Goal: Entertainment & Leisure: Browse casually

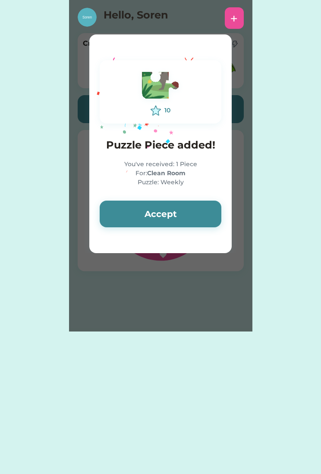
click at [195, 206] on button "Accept" at bounding box center [160, 214] width 121 height 27
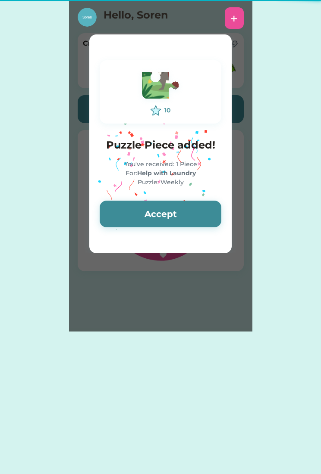
click at [198, 210] on button "Accept" at bounding box center [160, 214] width 121 height 27
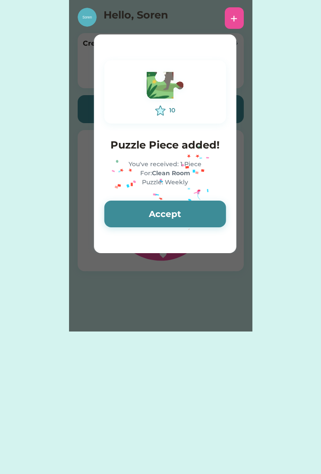
click at [174, 205] on button "Accept" at bounding box center [164, 214] width 121 height 27
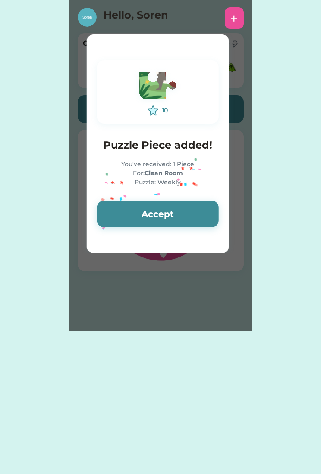
click at [173, 207] on button "Accept" at bounding box center [157, 214] width 121 height 27
click at [172, 207] on button "Accept" at bounding box center [157, 214] width 121 height 27
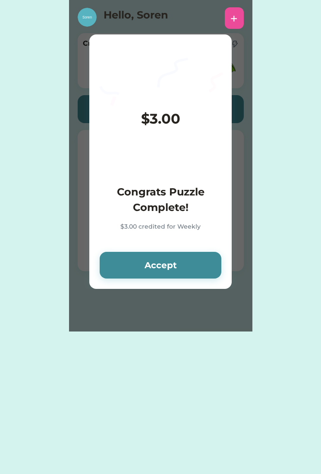
click at [173, 207] on h4 "Congrats Puzzle Complete!" at bounding box center [160, 199] width 121 height 31
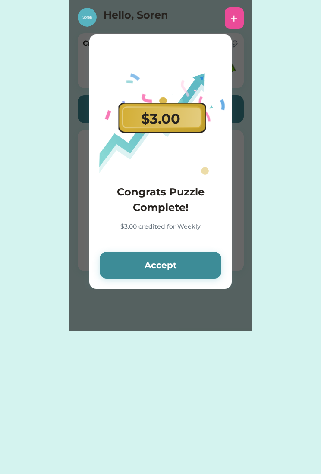
click at [170, 265] on button "Accept" at bounding box center [160, 265] width 121 height 27
click at [189, 117] on icon "Lottie animation" at bounding box center [161, 117] width 79 height 21
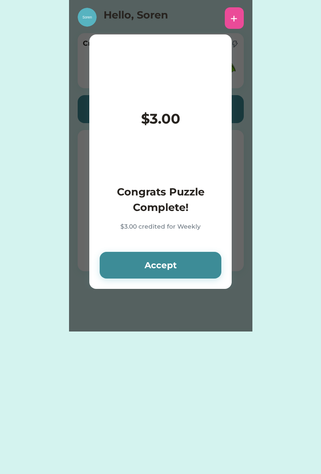
click at [179, 270] on button "Accept" at bounding box center [160, 265] width 121 height 27
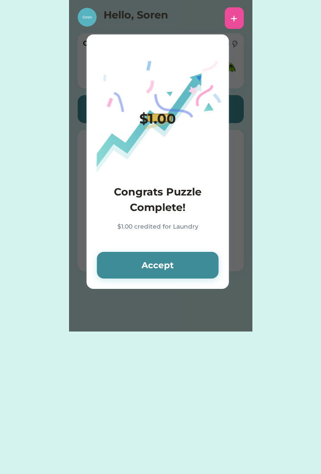
click at [180, 266] on button "Accept" at bounding box center [157, 265] width 121 height 27
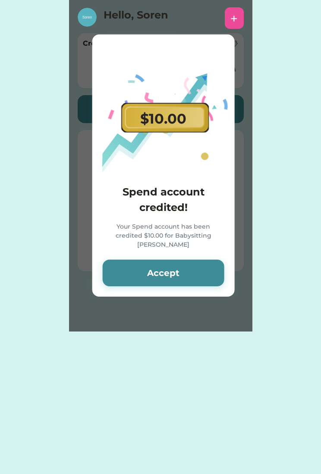
click at [180, 260] on button "Accept" at bounding box center [163, 273] width 121 height 27
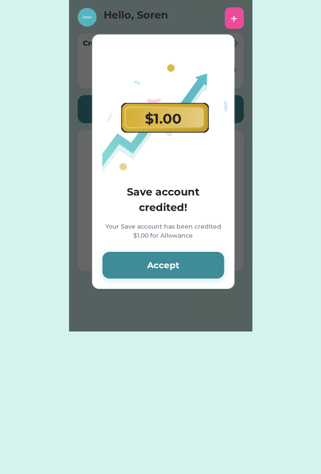
click at [180, 268] on button "Accept" at bounding box center [162, 265] width 121 height 27
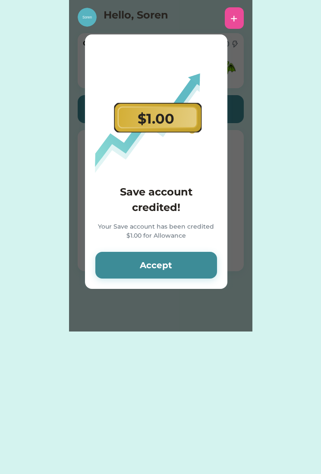
click at [180, 263] on button "Accept" at bounding box center [155, 265] width 121 height 27
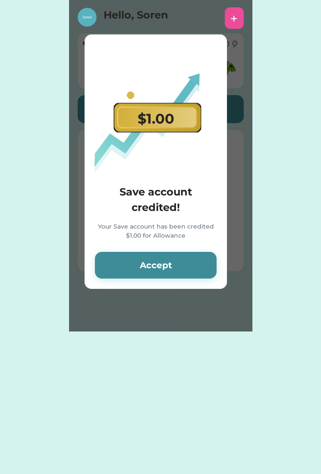
click at [180, 261] on button "Accept" at bounding box center [155, 265] width 121 height 27
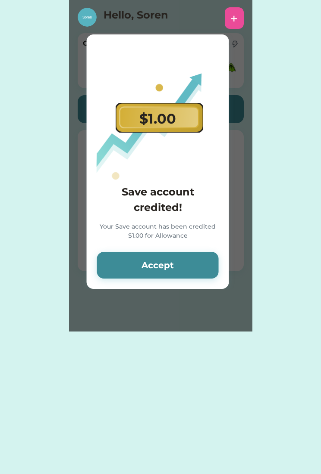
click at [182, 261] on button "Accept" at bounding box center [157, 265] width 121 height 27
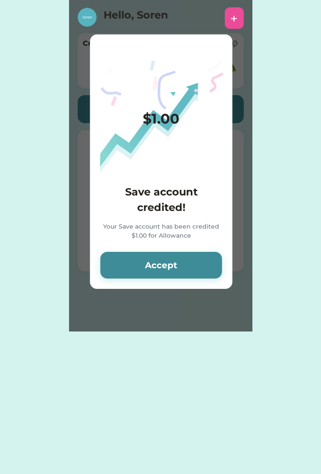
click at [179, 111] on div "$1.00" at bounding box center [161, 119] width 37 height 21
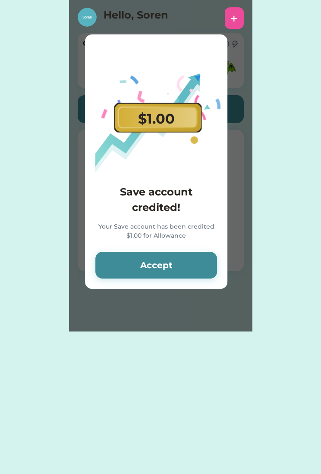
click at [179, 259] on button "Accept" at bounding box center [155, 265] width 121 height 27
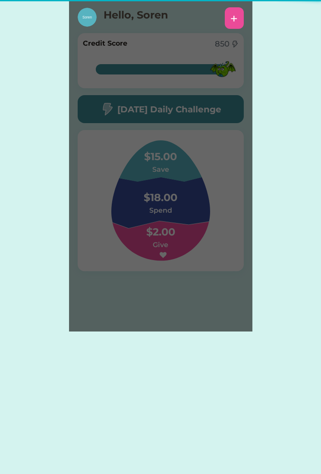
click at [179, 261] on h6 at bounding box center [160, 255] width 86 height 10
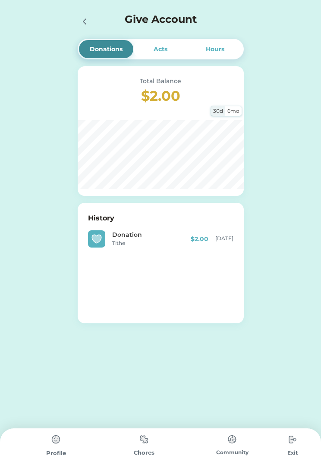
click at [59, 445] on img at bounding box center [55, 439] width 17 height 17
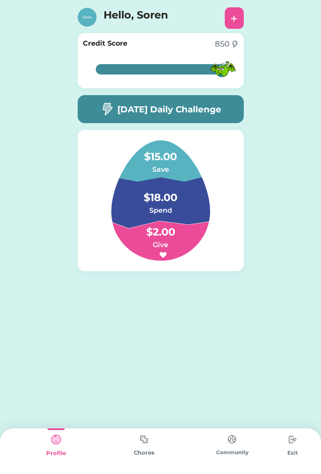
click at [144, 458] on div "Chores" at bounding box center [144, 452] width 88 height 46
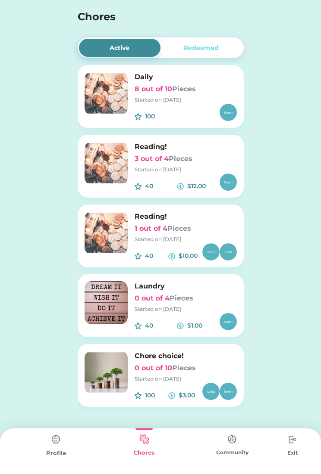
click at [227, 458] on div "Community" at bounding box center [232, 452] width 88 height 46
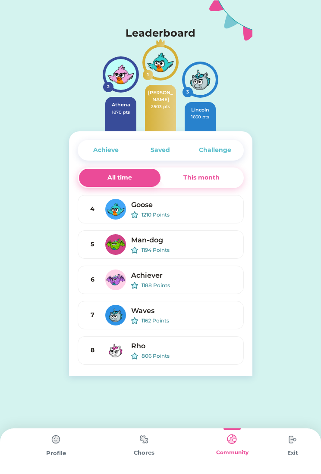
click at [212, 174] on div "This month" at bounding box center [201, 177] width 36 height 9
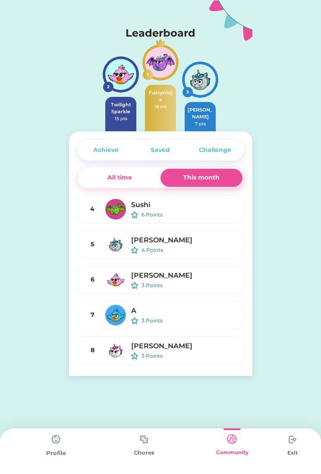
click at [151, 444] on img at bounding box center [143, 439] width 17 height 17
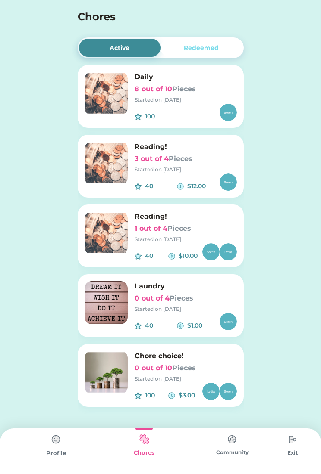
click at [169, 381] on div "Started on [DATE]" at bounding box center [185, 379] width 102 height 8
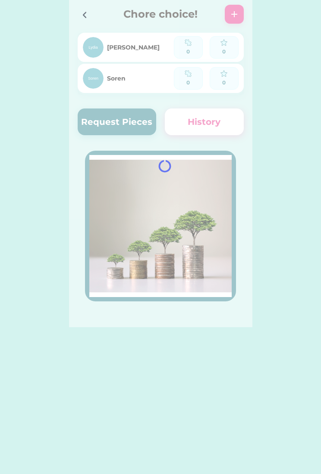
click at [166, 380] on div "Active Redeemed Daily 8 out of 10 Pieces Started on [DATE] 100 $ Reading! 3 out…" at bounding box center [160, 237] width 321 height 474
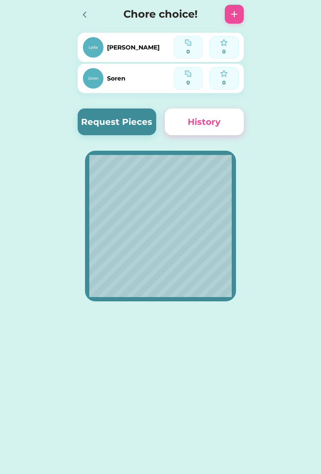
click at [124, 86] on div "Soren" at bounding box center [128, 78] width 91 height 22
click at [113, 76] on div "Soren" at bounding box center [116, 78] width 19 height 9
click at [190, 75] on img at bounding box center [187, 73] width 7 height 7
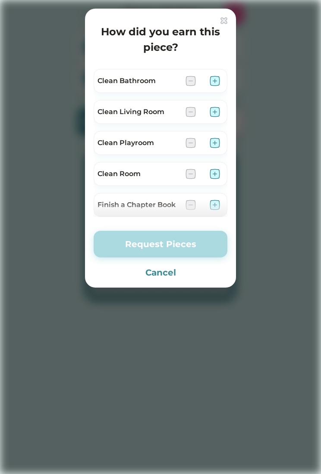
click at [218, 174] on img at bounding box center [214, 174] width 10 height 10
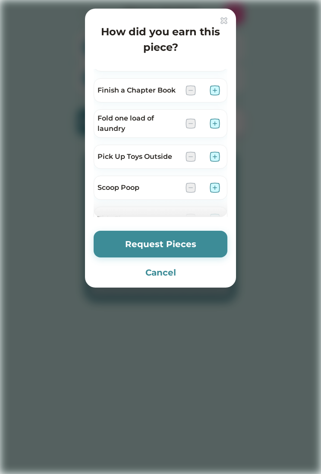
scroll to position [115, 0]
click at [319, 196] on div at bounding box center [160, 237] width 321 height 474
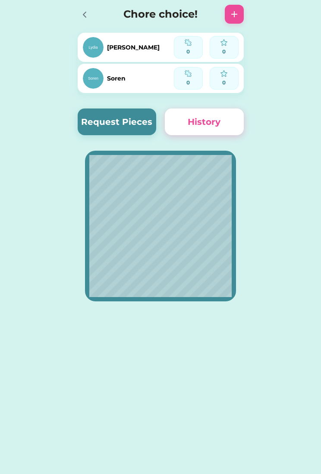
click at [116, 81] on div "Soren" at bounding box center [116, 78] width 19 height 9
click at [93, 81] on img at bounding box center [93, 78] width 21 height 21
click at [185, 81] on div "0" at bounding box center [188, 83] width 23 height 8
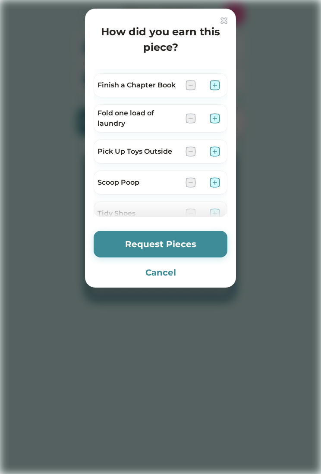
scroll to position [120, 0]
click at [212, 117] on img at bounding box center [214, 118] width 10 height 10
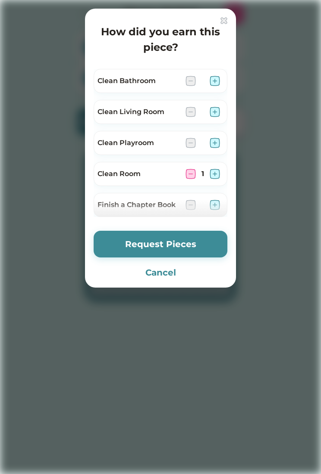
scroll to position [0, 0]
click at [217, 140] on img at bounding box center [214, 143] width 10 height 10
click at [215, 141] on img at bounding box center [214, 143] width 10 height 10
click at [217, 141] on img at bounding box center [214, 143] width 10 height 10
click at [216, 142] on img at bounding box center [214, 143] width 10 height 10
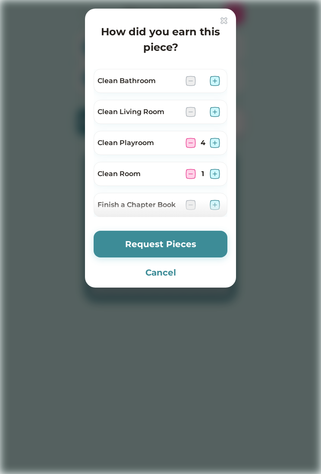
click at [215, 142] on img at bounding box center [214, 143] width 10 height 10
click at [217, 142] on img at bounding box center [214, 143] width 10 height 10
click at [217, 143] on img at bounding box center [214, 143] width 10 height 10
click at [216, 143] on img at bounding box center [214, 143] width 10 height 10
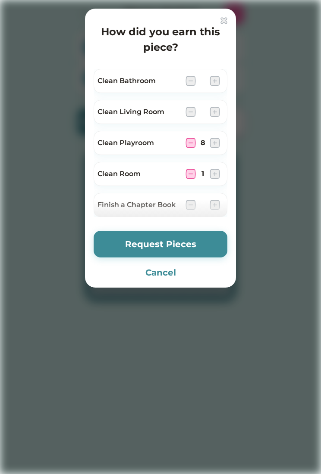
click at [218, 140] on img at bounding box center [214, 143] width 10 height 10
click at [218, 142] on img at bounding box center [214, 143] width 10 height 10
click at [189, 146] on img at bounding box center [190, 143] width 10 height 10
click at [188, 147] on img at bounding box center [190, 143] width 10 height 10
click at [184, 146] on div "Clean Playroom 6" at bounding box center [160, 143] width 134 height 24
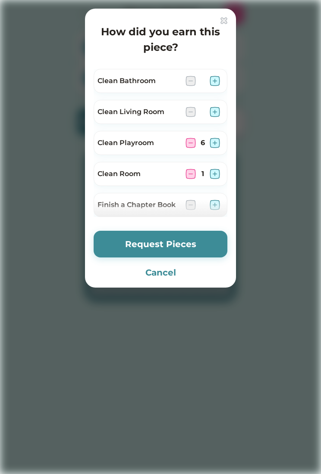
click at [189, 145] on img at bounding box center [190, 143] width 10 height 10
click at [190, 145] on img at bounding box center [190, 143] width 10 height 10
click at [187, 142] on img at bounding box center [190, 143] width 10 height 10
click at [188, 142] on img at bounding box center [190, 143] width 10 height 10
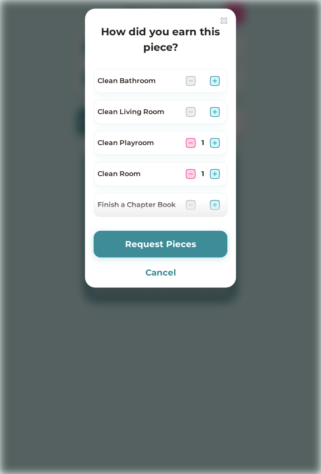
click at [187, 140] on img at bounding box center [190, 143] width 10 height 10
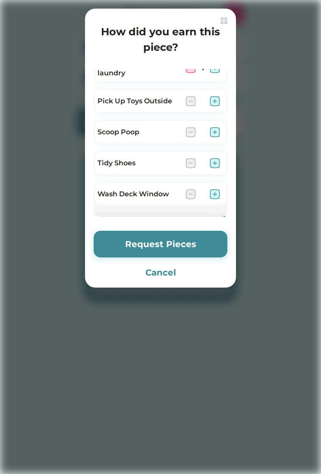
scroll to position [171, 0]
click at [222, 17] on img at bounding box center [223, 20] width 7 height 7
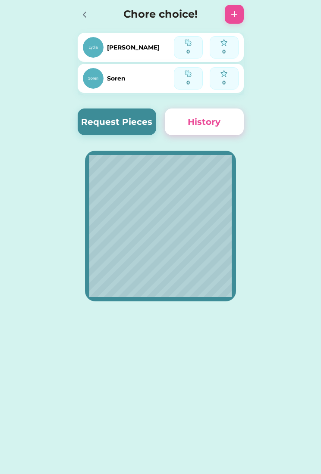
click at [221, 120] on button "History" at bounding box center [204, 122] width 79 height 27
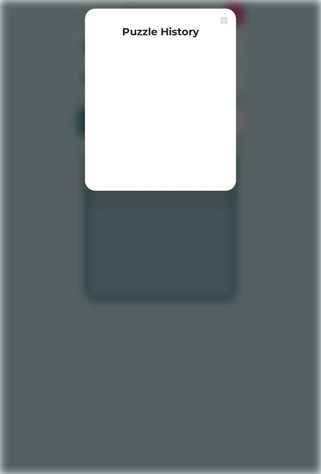
click at [157, 106] on div at bounding box center [160, 119] width 134 height 125
click at [221, 8] on div at bounding box center [160, 237] width 321 height 474
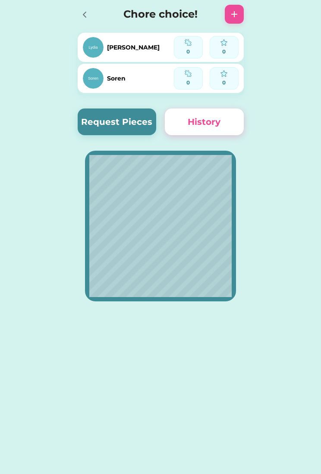
click at [223, 23] on div "Chore choice!" at bounding box center [160, 14] width 183 height 28
click at [95, 49] on img at bounding box center [93, 47] width 21 height 21
click at [94, 47] on img at bounding box center [93, 47] width 21 height 21
click at [96, 47] on img at bounding box center [93, 47] width 21 height 21
click at [93, 48] on img at bounding box center [93, 47] width 21 height 21
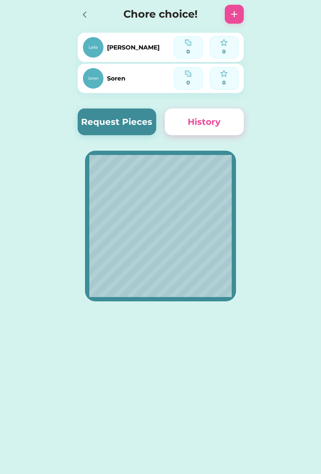
click at [94, 48] on img at bounding box center [93, 47] width 21 height 21
click at [190, 45] on img at bounding box center [187, 42] width 7 height 7
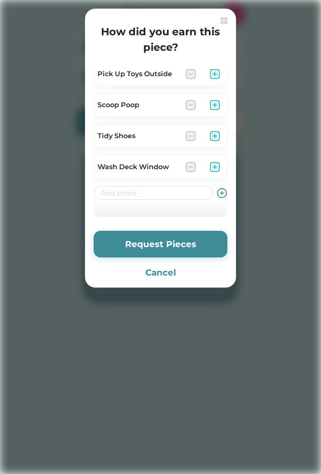
scroll to position [197, 0]
click at [170, 274] on button "Cancel" at bounding box center [160, 272] width 134 height 13
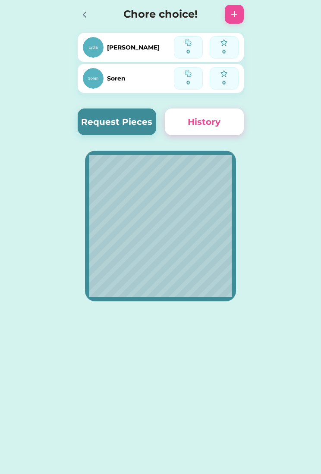
click at [189, 44] on img at bounding box center [187, 42] width 7 height 7
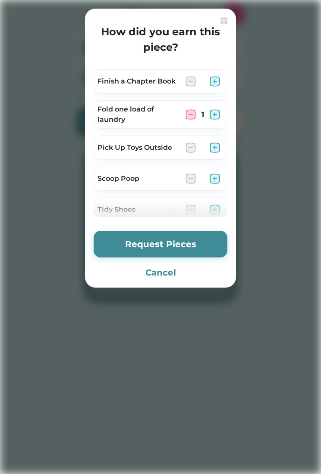
scroll to position [112, 0]
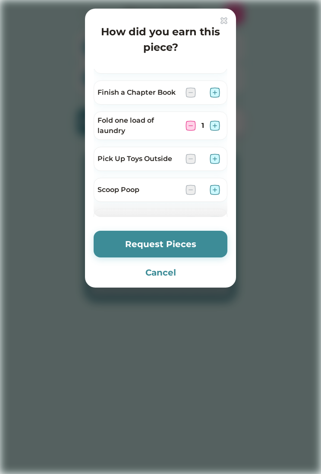
click at [189, 128] on img at bounding box center [190, 126] width 10 height 10
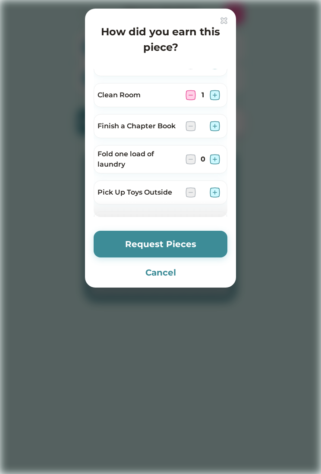
scroll to position [56, 0]
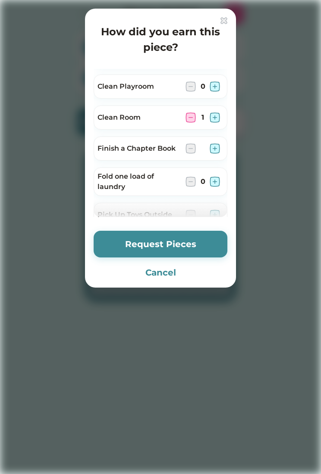
click at [192, 120] on img at bounding box center [190, 117] width 10 height 10
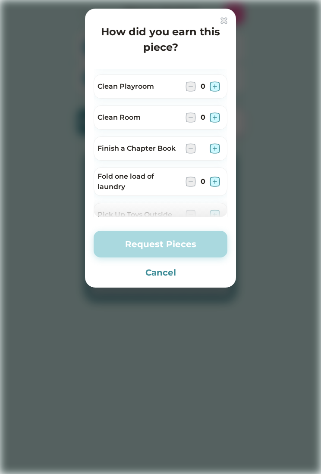
click at [165, 277] on button "Cancel" at bounding box center [160, 272] width 134 height 13
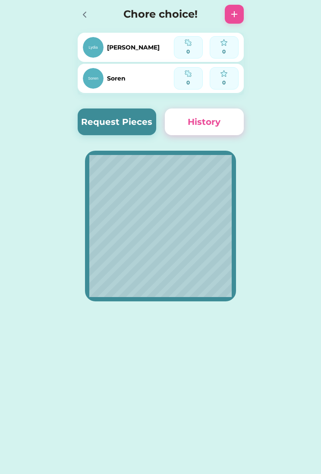
click at [226, 72] on img at bounding box center [223, 73] width 7 height 7
click at [236, 18] on img at bounding box center [234, 14] width 10 height 10
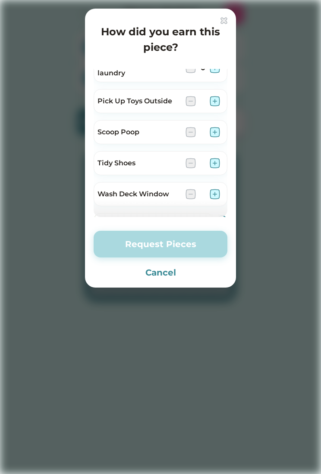
scroll to position [174, 0]
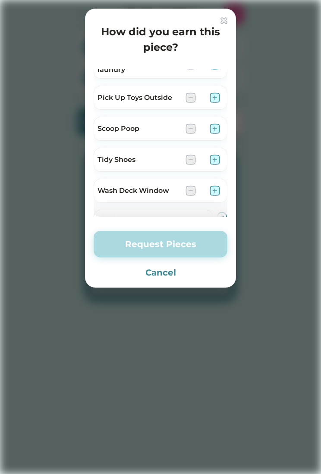
click at [226, 19] on img at bounding box center [223, 20] width 7 height 7
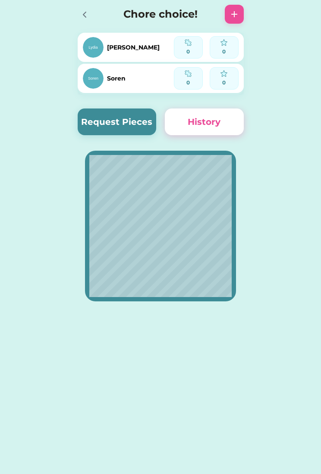
click at [187, 73] on img at bounding box center [187, 73] width 7 height 7
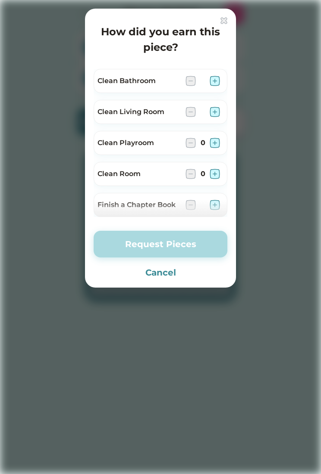
scroll to position [0, 0]
click at [218, 171] on img at bounding box center [214, 174] width 10 height 10
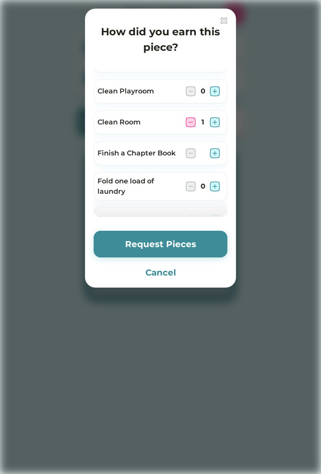
scroll to position [59, 0]
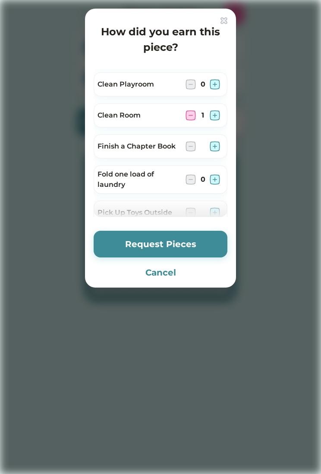
click at [219, 116] on img at bounding box center [214, 115] width 10 height 10
click at [214, 118] on img at bounding box center [214, 115] width 10 height 10
click at [216, 117] on img at bounding box center [214, 115] width 10 height 10
click at [219, 117] on img at bounding box center [214, 115] width 10 height 10
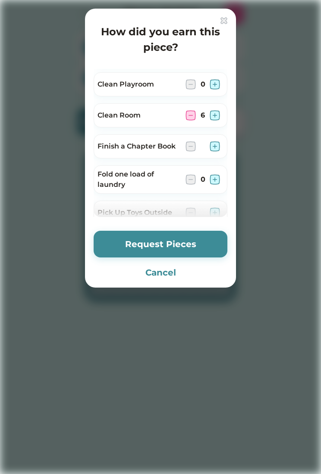
click at [218, 118] on img at bounding box center [214, 115] width 10 height 10
click at [219, 118] on img at bounding box center [214, 115] width 10 height 10
click at [217, 116] on img at bounding box center [214, 115] width 10 height 10
click at [218, 116] on img at bounding box center [214, 115] width 10 height 10
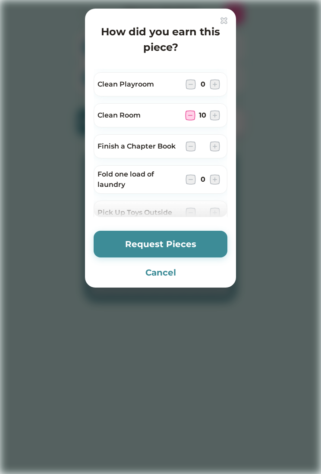
click at [218, 116] on img at bounding box center [214, 115] width 10 height 10
click at [217, 117] on img at bounding box center [214, 115] width 10 height 10
click at [218, 115] on img at bounding box center [214, 115] width 10 height 10
click at [188, 117] on img at bounding box center [190, 115] width 10 height 10
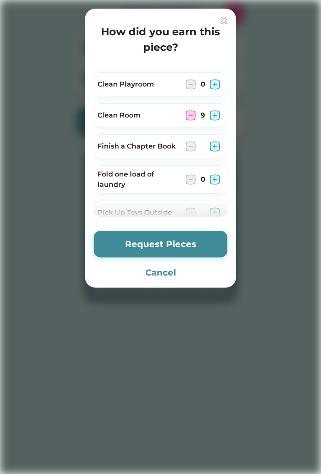
click at [187, 119] on img at bounding box center [190, 115] width 10 height 10
click at [185, 120] on img at bounding box center [190, 115] width 10 height 10
click at [188, 120] on img at bounding box center [190, 115] width 10 height 10
click at [187, 119] on img at bounding box center [190, 115] width 10 height 10
click at [193, 119] on img at bounding box center [190, 115] width 10 height 10
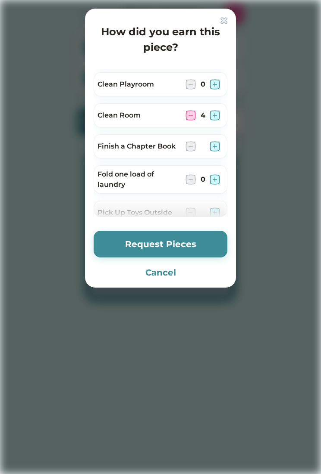
click at [190, 120] on img at bounding box center [190, 115] width 10 height 10
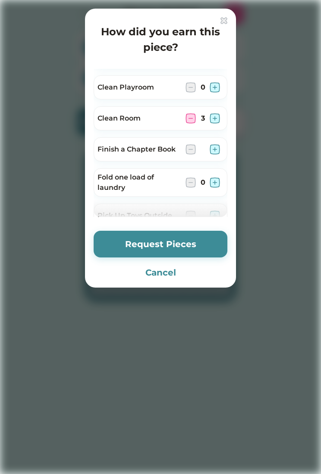
click at [187, 123] on img at bounding box center [190, 118] width 10 height 10
click at [225, 19] on img at bounding box center [223, 20] width 7 height 7
